Goal: Task Accomplishment & Management: Use online tool/utility

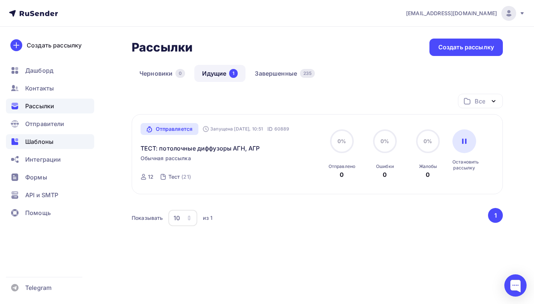
click at [47, 139] on span "Шаблоны" at bounding box center [39, 141] width 28 height 9
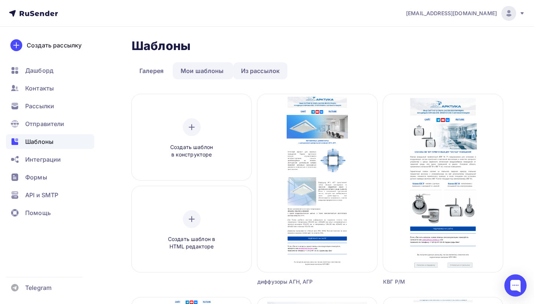
click at [264, 69] on link "Из рассылок" at bounding box center [260, 70] width 55 height 17
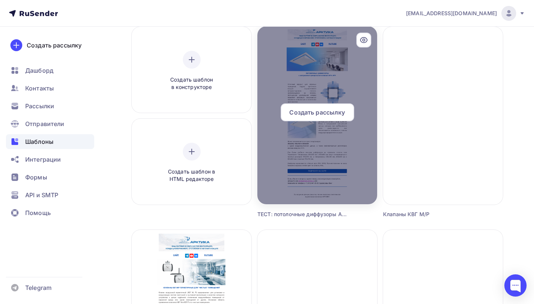
scroll to position [24, 0]
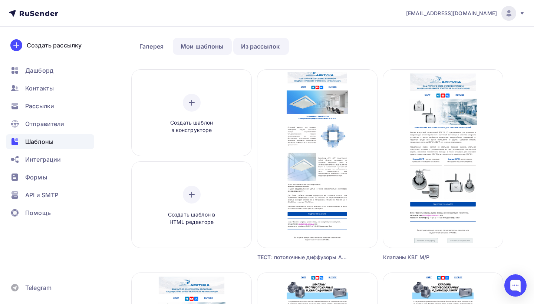
click at [214, 48] on link "Мои шаблоны" at bounding box center [202, 46] width 59 height 17
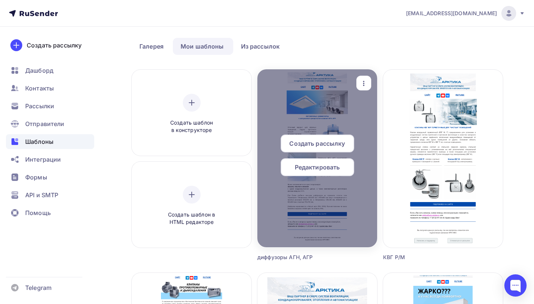
click at [330, 141] on span "Создать рассылку" at bounding box center [317, 143] width 56 height 9
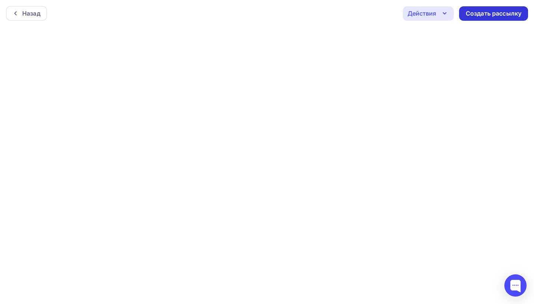
click at [491, 13] on div "Создать рассылку" at bounding box center [494, 13] width 56 height 9
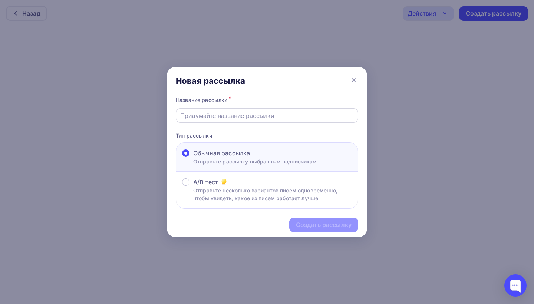
click at [242, 118] on input "text" at bounding box center [267, 115] width 174 height 9
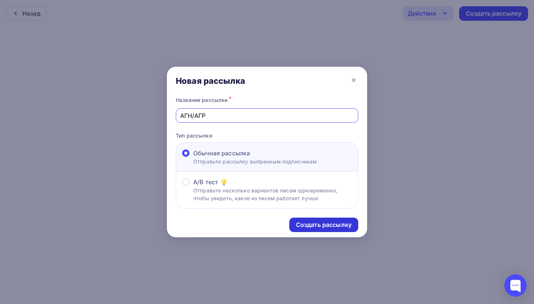
type input "АГН/АГР"
click at [310, 224] on div "Создать рассылку" at bounding box center [324, 225] width 56 height 9
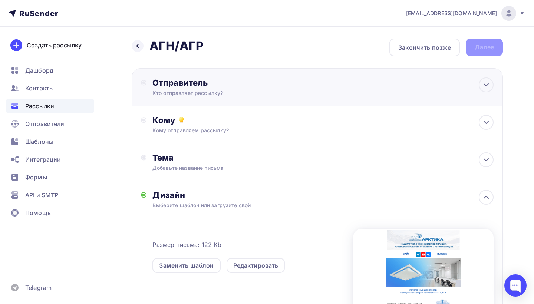
click at [205, 87] on div "Отправитель" at bounding box center [232, 82] width 161 height 10
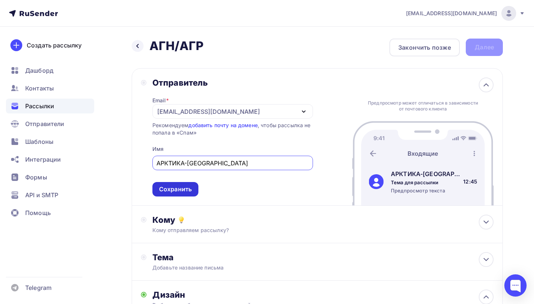
type input "АРКТИКА-[GEOGRAPHIC_DATA]"
click at [168, 192] on div "Сохранить" at bounding box center [175, 189] width 33 height 9
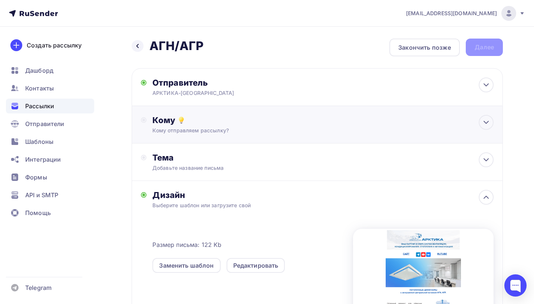
click at [200, 128] on div "Кому отправляем рассылку?" at bounding box center [305, 130] width 307 height 7
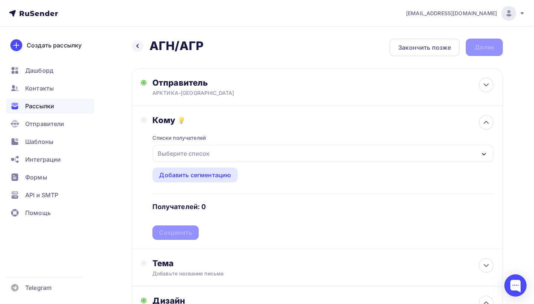
click at [482, 153] on icon "button" at bounding box center [484, 154] width 6 height 6
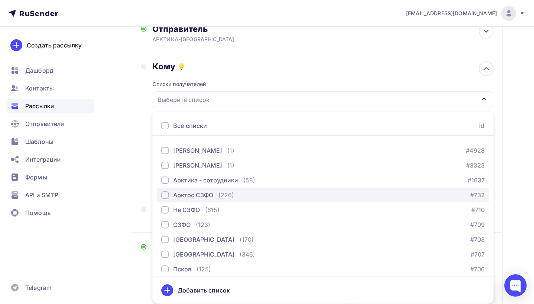
scroll to position [41, 0]
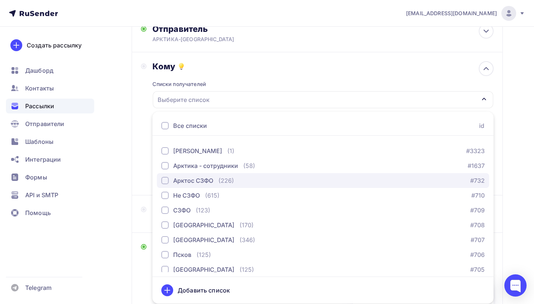
click at [164, 181] on div "button" at bounding box center [164, 180] width 7 height 7
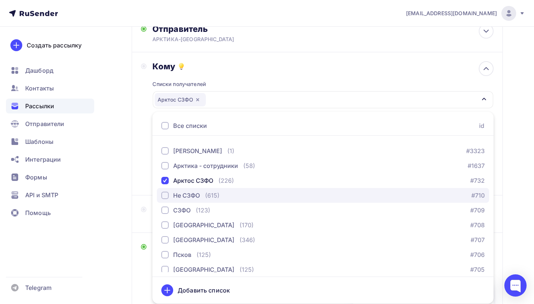
click at [165, 194] on div "button" at bounding box center [164, 195] width 7 height 7
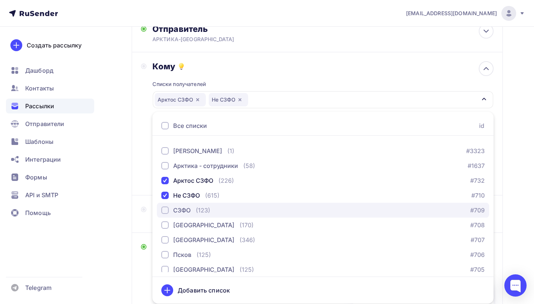
click at [165, 210] on div "button" at bounding box center [164, 210] width 7 height 7
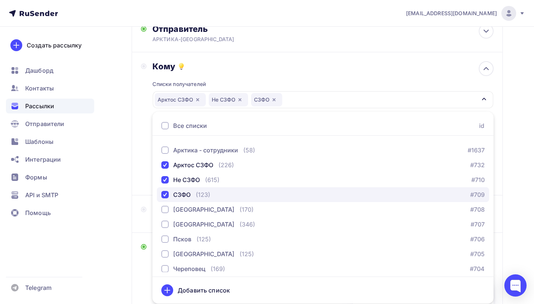
scroll to position [63, 0]
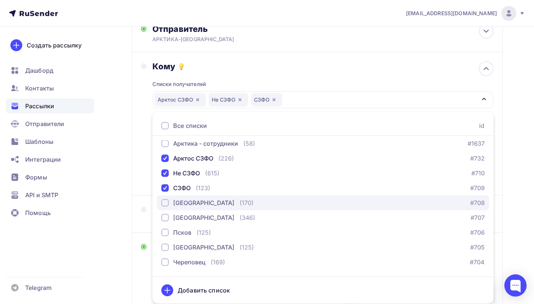
click at [164, 203] on div "button" at bounding box center [164, 202] width 7 height 7
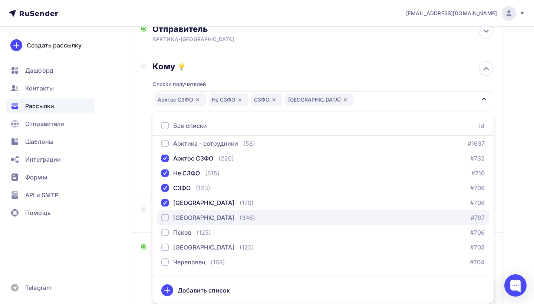
click at [165, 217] on div "button" at bounding box center [164, 217] width 7 height 7
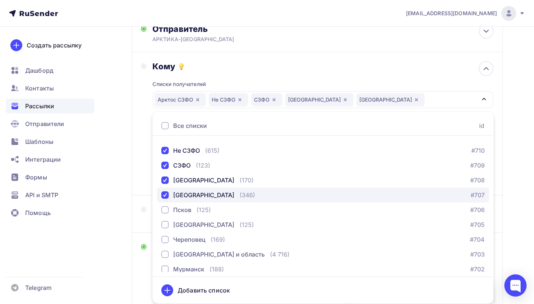
scroll to position [88, 0]
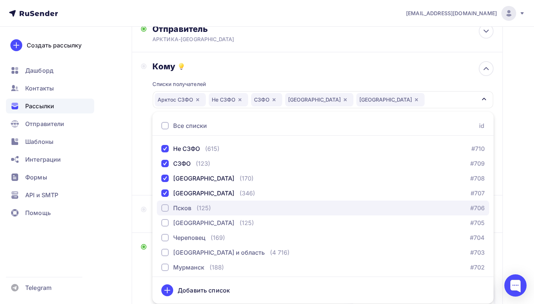
click at [165, 209] on div "button" at bounding box center [164, 207] width 7 height 7
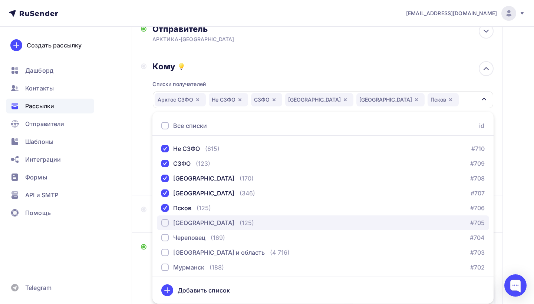
click at [165, 225] on div "button" at bounding box center [164, 222] width 7 height 7
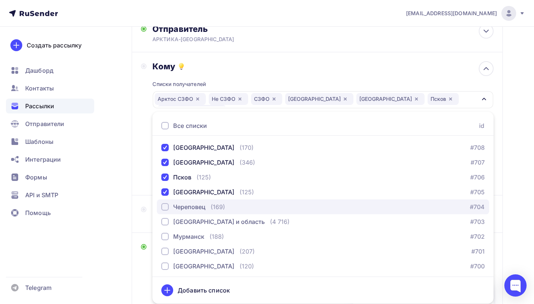
click at [164, 207] on div "button" at bounding box center [164, 206] width 7 height 7
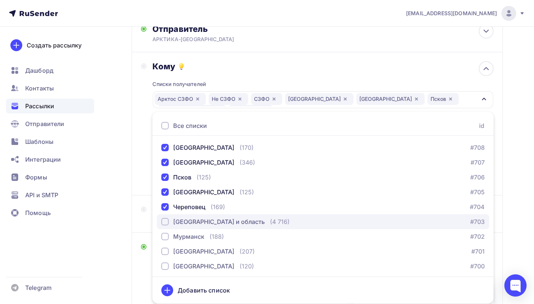
click at [165, 222] on div "button" at bounding box center [164, 221] width 7 height 7
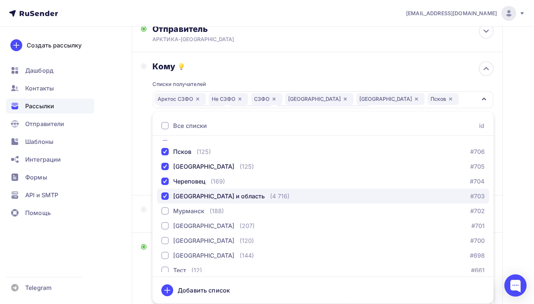
scroll to position [145, 0]
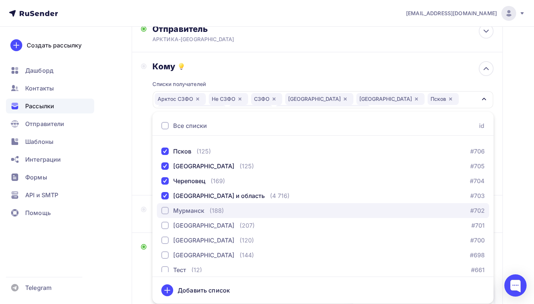
click at [164, 209] on div "button" at bounding box center [164, 210] width 7 height 7
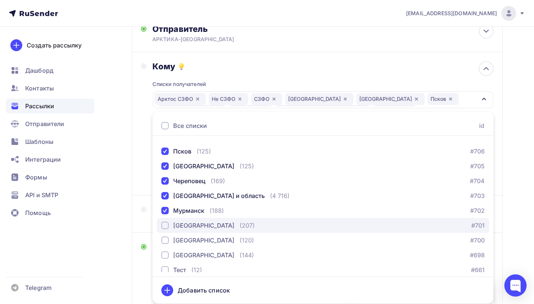
click at [166, 225] on div "button" at bounding box center [164, 225] width 7 height 7
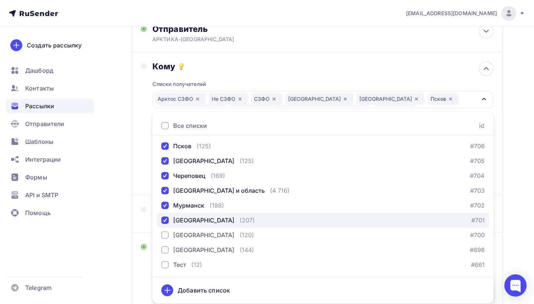
scroll to position [150, 0]
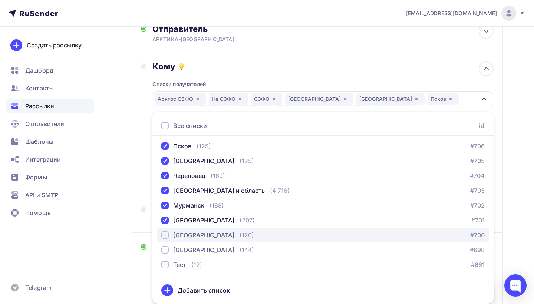
click at [166, 236] on div "button" at bounding box center [164, 234] width 7 height 7
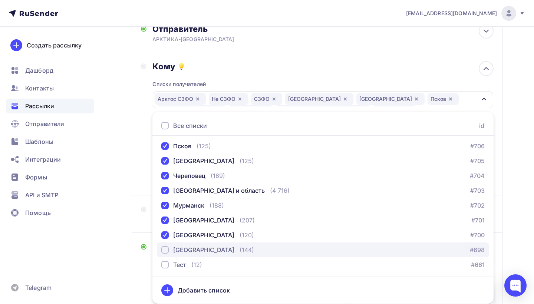
click at [164, 254] on div "[GEOGRAPHIC_DATA]" at bounding box center [197, 249] width 73 height 9
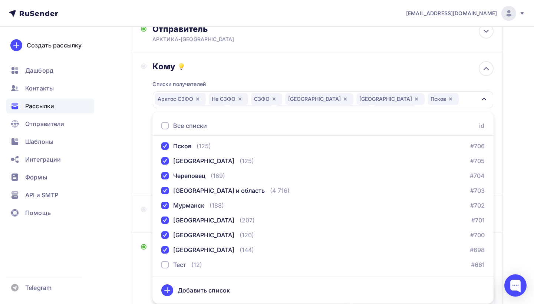
click at [483, 99] on icon "button" at bounding box center [484, 99] width 4 height 3
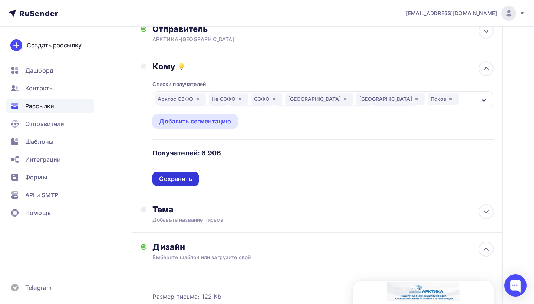
click at [180, 178] on div "Сохранить" at bounding box center [175, 179] width 33 height 9
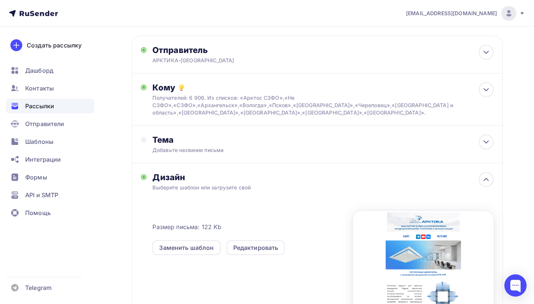
scroll to position [33, 0]
click at [187, 141] on div "Тема" at bounding box center [225, 140] width 146 height 10
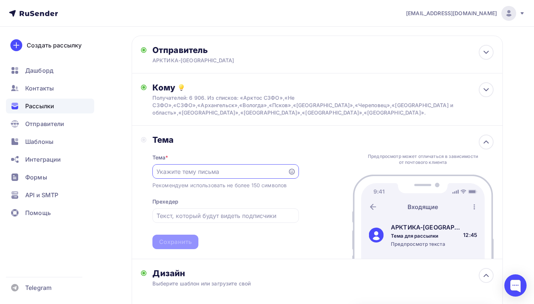
scroll to position [0, 0]
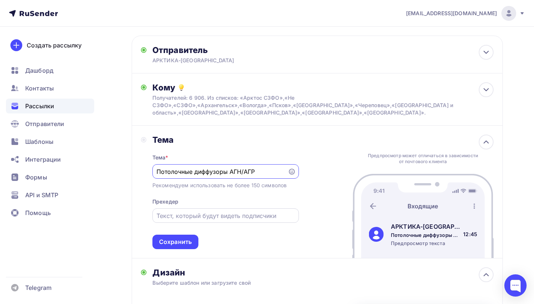
type input "Потолочные диффузоры АГН/АГР"
click at [166, 220] on input "text" at bounding box center [225, 215] width 138 height 9
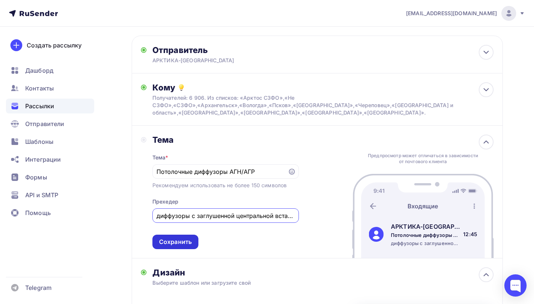
type input "диффузоры с заглушенной центральной вставкой"
click at [165, 240] on div "Сохранить" at bounding box center [175, 242] width 33 height 9
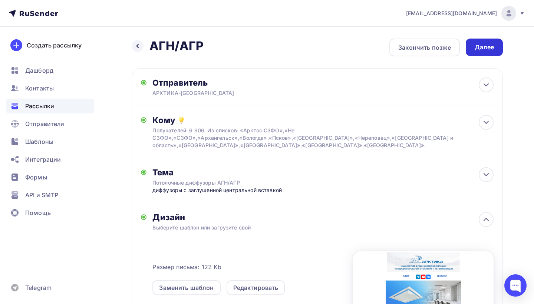
click at [480, 46] on div "Далее" at bounding box center [484, 47] width 19 height 9
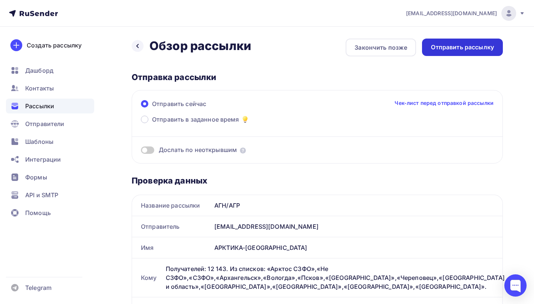
click at [456, 46] on div "Отправить рассылку" at bounding box center [462, 47] width 63 height 9
